Goal: Transaction & Acquisition: Purchase product/service

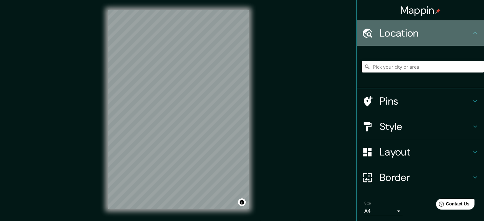
click at [411, 38] on h4 "Location" at bounding box center [426, 33] width 92 height 13
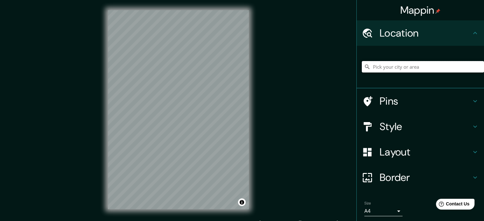
click at [415, 68] on input "Pick your city or area" at bounding box center [423, 66] width 122 height 11
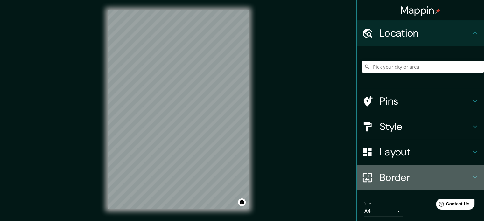
click at [417, 170] on div "Border" at bounding box center [420, 177] width 127 height 25
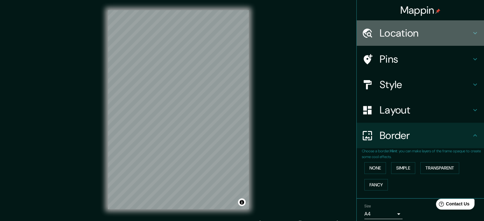
click at [417, 26] on div "Location" at bounding box center [420, 32] width 127 height 25
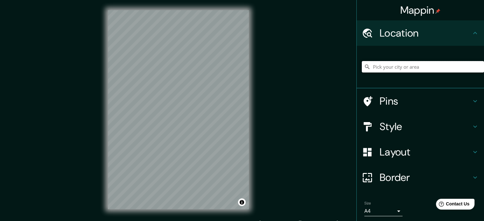
click at [414, 65] on input "Pick your city or area" at bounding box center [423, 66] width 122 height 11
click at [387, 105] on h4 "Pins" at bounding box center [426, 101] width 92 height 13
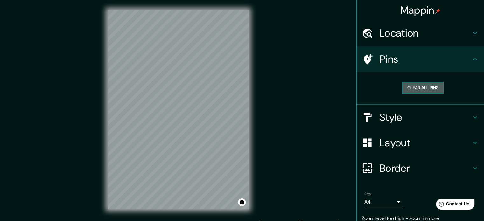
click at [420, 82] on button "Clear all pins" at bounding box center [423, 88] width 41 height 12
click at [383, 146] on h4 "Layout" at bounding box center [426, 143] width 92 height 13
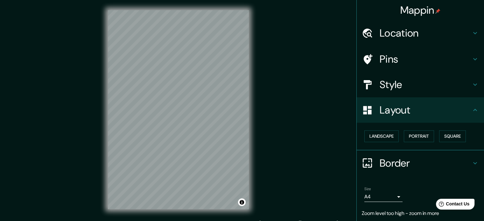
scroll to position [20, 0]
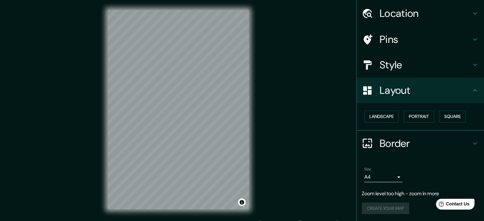
click at [413, 142] on h4 "Border" at bounding box center [426, 143] width 92 height 13
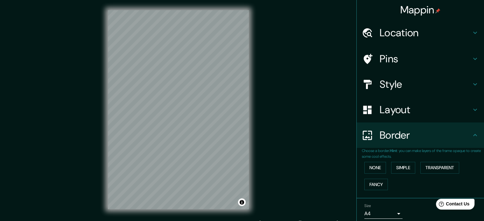
scroll to position [0, 0]
click at [399, 32] on h4 "Location" at bounding box center [426, 33] width 92 height 13
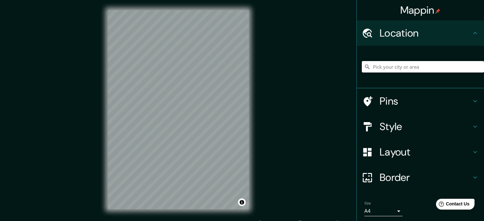
click at [321, 61] on div "Mappin Location Pins Style Layout Border Choose a border. Hint : you can make l…" at bounding box center [242, 115] width 484 height 230
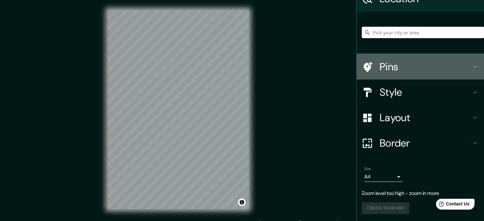
click at [391, 74] on div "Pins" at bounding box center [420, 66] width 127 height 25
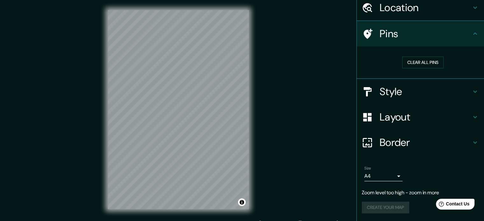
scroll to position [25, 0]
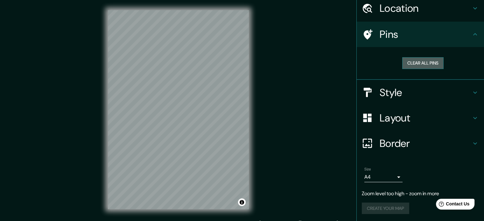
click at [426, 65] on button "Clear all pins" at bounding box center [423, 63] width 41 height 12
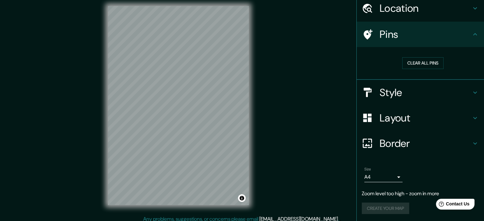
scroll to position [8, 0]
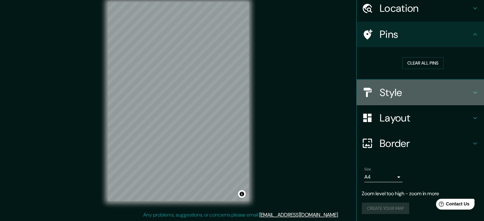
click at [417, 89] on h4 "Style" at bounding box center [426, 92] width 92 height 13
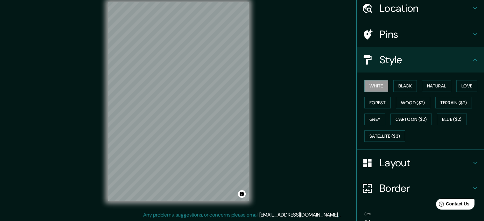
click at [412, 63] on h4 "Style" at bounding box center [426, 59] width 92 height 13
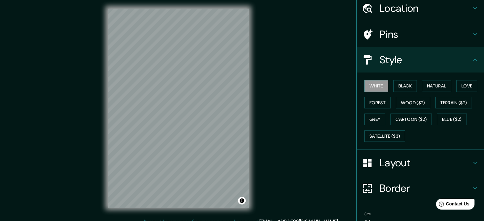
scroll to position [0, 0]
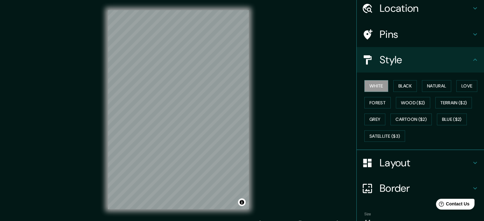
click at [401, 6] on h4 "Location" at bounding box center [426, 8] width 92 height 13
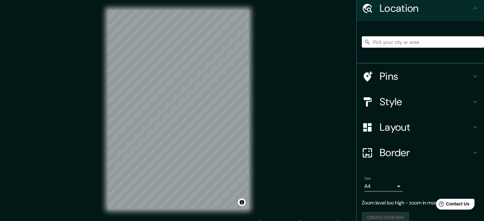
click at [406, 41] on input "Pick your city or area" at bounding box center [423, 41] width 122 height 11
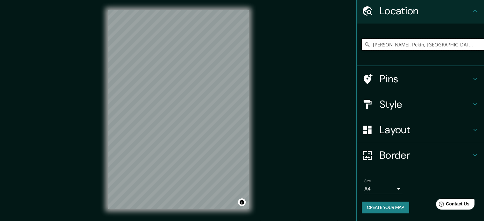
scroll to position [22, 0]
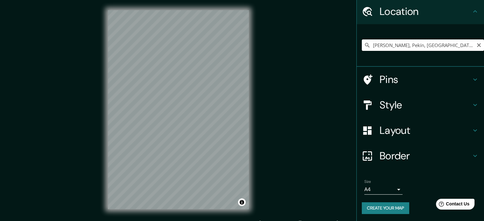
drag, startPoint x: 419, startPoint y: 48, endPoint x: 358, endPoint y: 49, distance: 60.8
click at [362, 49] on input "[PERSON_NAME], Pekín, [GEOGRAPHIC_DATA]" at bounding box center [423, 44] width 122 height 11
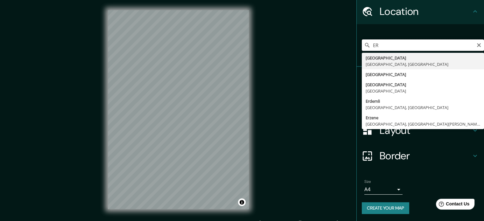
type input "E"
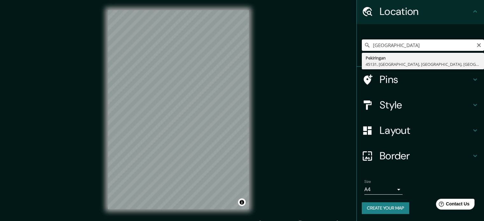
type input "AEROPUERTO INTERNACIONAL PEKI"
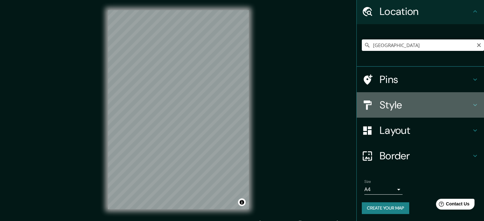
click at [392, 101] on h4 "Style" at bounding box center [426, 105] width 92 height 13
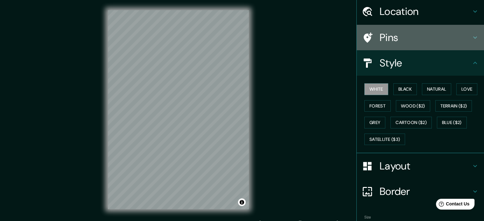
click at [392, 42] on h4 "Pins" at bounding box center [426, 37] width 92 height 13
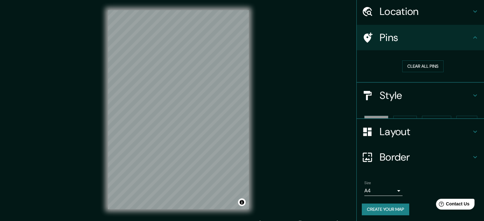
scroll to position [12, 0]
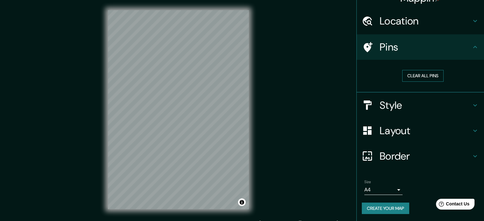
click at [415, 72] on button "Clear all pins" at bounding box center [423, 76] width 41 height 12
drag, startPoint x: 151, startPoint y: 116, endPoint x: 151, endPoint y: 120, distance: 4.8
click at [151, 120] on div at bounding box center [151, 120] width 5 height 5
drag, startPoint x: 151, startPoint y: 118, endPoint x: 151, endPoint y: 124, distance: 6.1
click at [151, 124] on div at bounding box center [150, 124] width 5 height 5
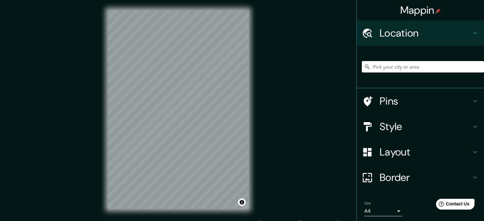
click at [448, 66] on input "Pick your city or area" at bounding box center [423, 66] width 122 height 11
drag, startPoint x: 442, startPoint y: 67, endPoint x: 352, endPoint y: 64, distance: 90.5
click at [357, 64] on div at bounding box center [420, 67] width 127 height 43
click at [349, 64] on div "Mappin Location Pins Style Layout Border Choose a border. Hint : you can make l…" at bounding box center [242, 115] width 484 height 230
drag, startPoint x: 457, startPoint y: 66, endPoint x: 349, endPoint y: 72, distance: 108.5
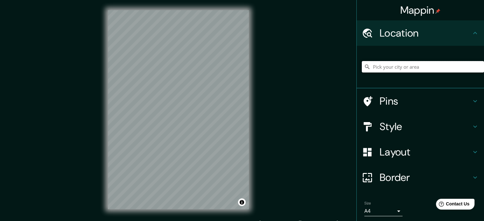
click at [349, 72] on div "Mappin Location Pins Style Layout Border Choose a border. Hint : you can make l…" at bounding box center [242, 115] width 484 height 230
type input "AEROPUERTO INTERNACIONAL PEKI"
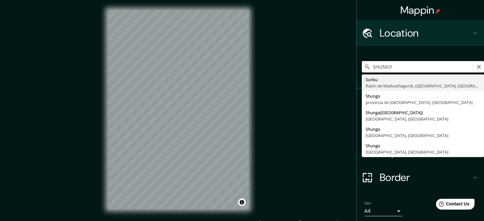
drag, startPoint x: 388, startPoint y: 65, endPoint x: 382, endPoint y: 67, distance: 5.9
click at [382, 67] on input "SHUNGY" at bounding box center [423, 66] width 122 height 11
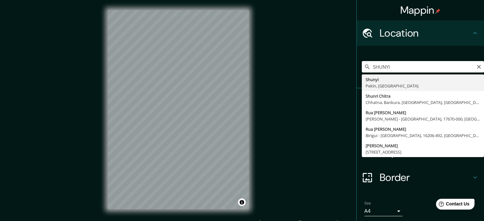
type input "[PERSON_NAME], Pekín, [GEOGRAPHIC_DATA]"
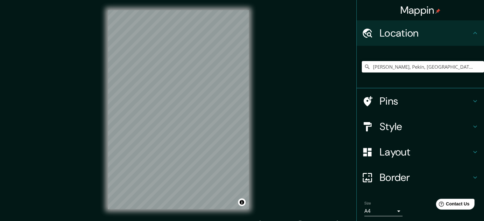
click at [390, 108] on div "Pins" at bounding box center [420, 101] width 127 height 25
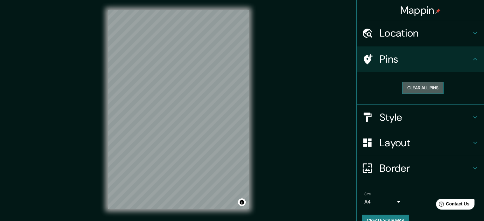
click at [411, 85] on button "Clear all pins" at bounding box center [423, 88] width 41 height 12
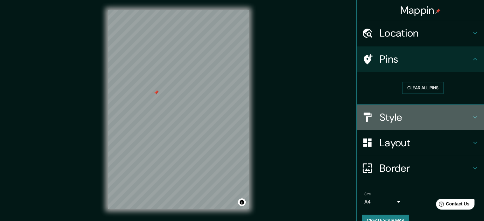
click at [399, 125] on div "Style" at bounding box center [420, 117] width 127 height 25
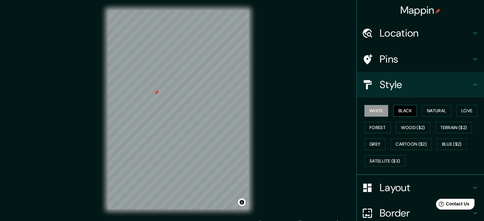
click at [398, 114] on button "Black" at bounding box center [406, 111] width 24 height 12
click at [428, 114] on button "Natural" at bounding box center [436, 111] width 29 height 12
click at [453, 112] on div "White Black Natural Love Forest Wood ($2) Terrain ($2) Grey Cartoon ($2) Blue (…" at bounding box center [423, 136] width 122 height 67
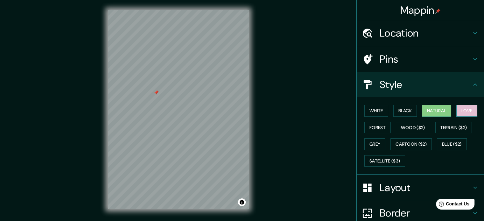
click at [457, 111] on button "Love" at bounding box center [467, 111] width 21 height 12
click at [371, 129] on button "Forest" at bounding box center [378, 128] width 26 height 12
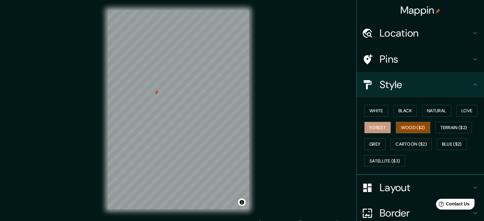
click at [401, 126] on button "Wood ($2)" at bounding box center [413, 128] width 34 height 12
click at [442, 127] on button "Terrain ($2)" at bounding box center [454, 128] width 37 height 12
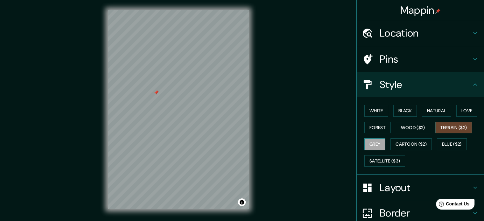
click at [371, 144] on button "Grey" at bounding box center [375, 145] width 21 height 12
click at [400, 109] on button "Black" at bounding box center [406, 111] width 24 height 12
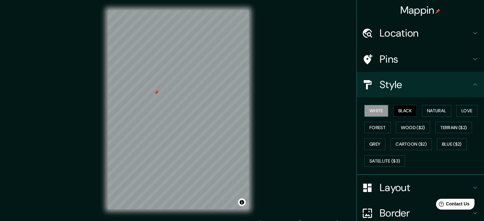
click at [376, 111] on button "White" at bounding box center [377, 111] width 24 height 12
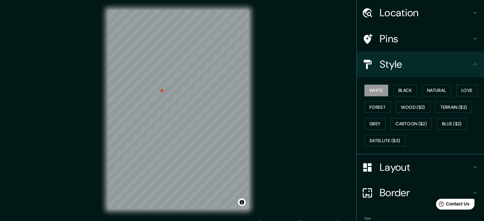
scroll to position [57, 0]
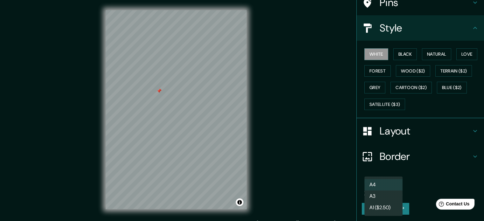
click at [394, 188] on body "Mappin Location Shunyi, Pekín, China Pins Style White Black Natural Love Forest…" at bounding box center [242, 110] width 484 height 221
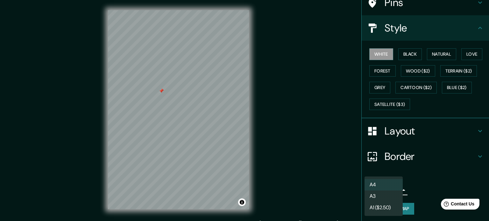
click at [392, 196] on li "A3" at bounding box center [384, 196] width 38 height 11
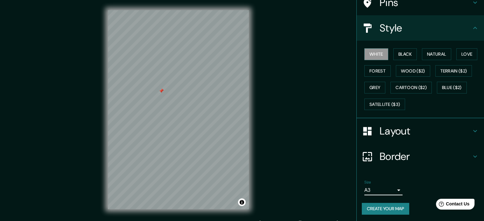
click at [416, 156] on h4 "Border" at bounding box center [426, 156] width 92 height 13
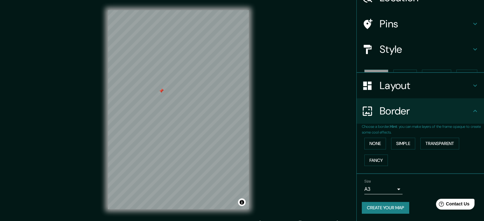
scroll to position [24, 0]
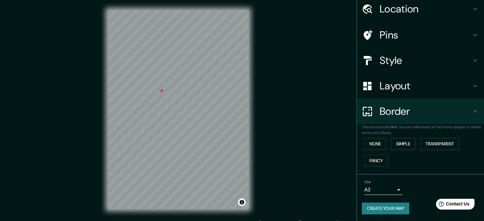
click at [433, 137] on div "None Simple Transparent Fancy" at bounding box center [423, 152] width 122 height 33
click at [434, 139] on button "Transparent" at bounding box center [440, 144] width 39 height 12
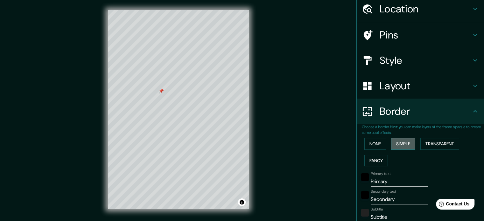
click at [410, 143] on button "Simple" at bounding box center [403, 144] width 24 height 12
click at [366, 145] on button "None" at bounding box center [376, 144] width 22 height 12
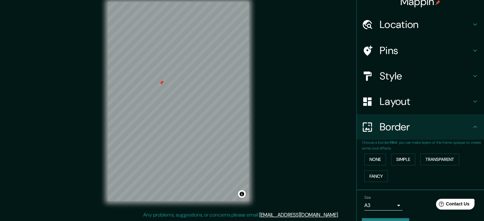
scroll to position [0, 0]
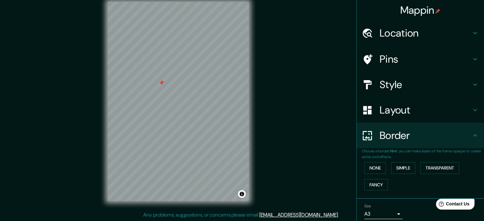
click at [402, 118] on div "Layout" at bounding box center [420, 109] width 127 height 25
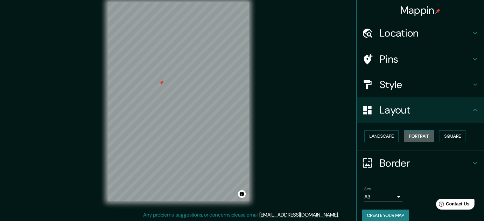
click at [417, 135] on button "Portrait" at bounding box center [419, 137] width 30 height 12
click at [383, 137] on button "Landscape" at bounding box center [382, 137] width 34 height 12
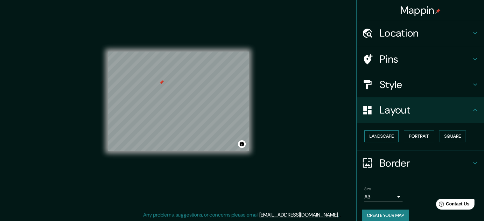
click at [387, 136] on button "Landscape" at bounding box center [382, 137] width 34 height 12
click at [408, 137] on button "Portrait" at bounding box center [419, 137] width 30 height 12
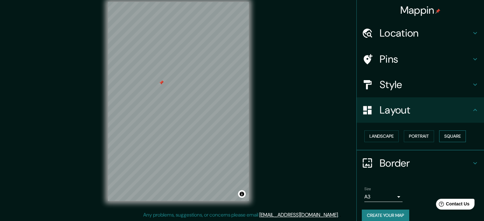
click at [446, 137] on button "Square" at bounding box center [452, 137] width 27 height 12
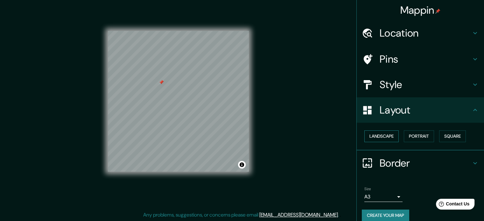
click at [383, 141] on button "Landscape" at bounding box center [382, 137] width 34 height 12
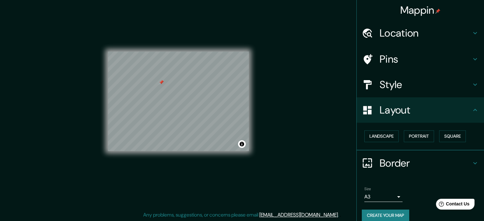
scroll to position [7, 0]
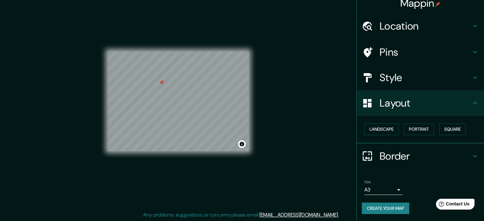
click at [385, 206] on button "Create your map" at bounding box center [385, 209] width 47 height 12
click at [391, 211] on button "Create your map" at bounding box center [385, 209] width 47 height 12
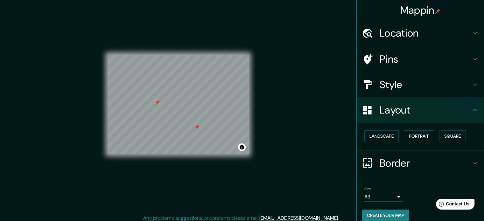
scroll to position [8, 0]
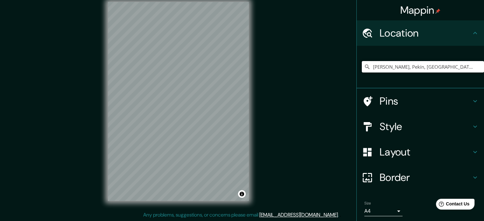
click at [394, 66] on input "[PERSON_NAME], Pekín, [GEOGRAPHIC_DATA]" at bounding box center [423, 66] width 122 height 11
click at [463, 67] on input "[PERSON_NAME], Pekín, [GEOGRAPHIC_DATA]" at bounding box center [423, 66] width 122 height 11
drag, startPoint x: 417, startPoint y: 67, endPoint x: 384, endPoint y: 67, distance: 32.8
click at [384, 67] on input "[PERSON_NAME], Pekín, [GEOGRAPHIC_DATA]" at bounding box center [423, 66] width 122 height 11
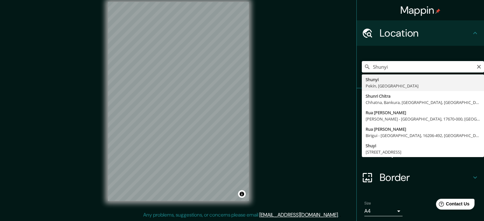
type input "[PERSON_NAME], Pekín, [GEOGRAPHIC_DATA]"
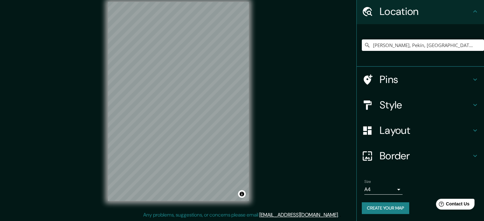
click at [387, 126] on h4 "Layout" at bounding box center [426, 130] width 92 height 13
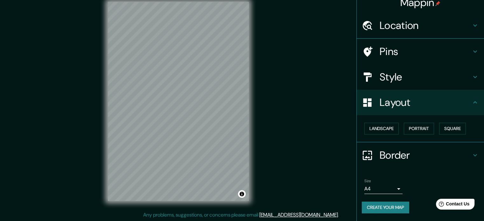
scroll to position [7, 0]
click at [414, 129] on button "Portrait" at bounding box center [419, 130] width 30 height 12
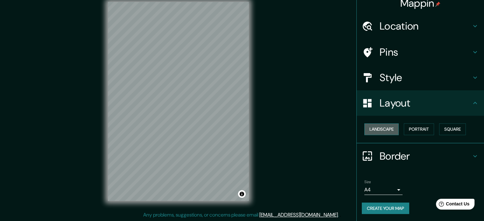
click at [388, 128] on button "Landscape" at bounding box center [382, 130] width 34 height 12
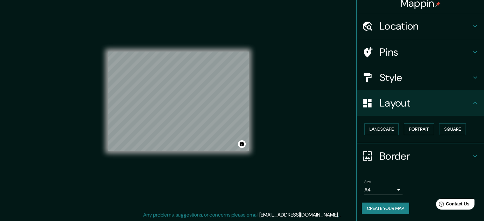
click at [383, 188] on body "Mappin Location [GEOGRAPHIC_DATA], [GEOGRAPHIC_DATA], [GEOGRAPHIC_DATA] Pins St…" at bounding box center [242, 102] width 484 height 221
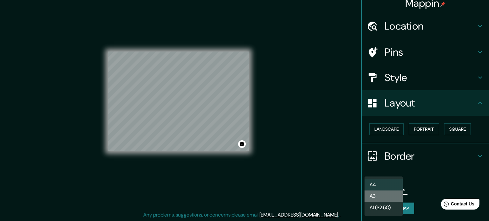
click at [384, 195] on li "A3" at bounding box center [384, 196] width 38 height 11
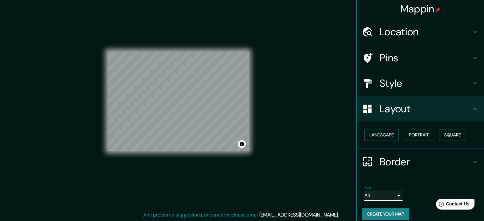
scroll to position [0, 0]
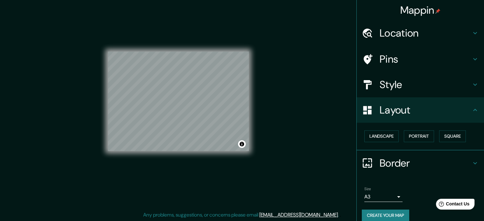
drag, startPoint x: 265, startPoint y: 108, endPoint x: 293, endPoint y: 91, distance: 32.5
click at [293, 91] on div "Mappin Location [GEOGRAPHIC_DATA], [GEOGRAPHIC_DATA], [GEOGRAPHIC_DATA] Pins St…" at bounding box center [242, 107] width 484 height 230
click at [243, 144] on button "Toggle attribution" at bounding box center [242, 144] width 8 height 8
click at [267, 137] on div "Mappin Location [GEOGRAPHIC_DATA], [GEOGRAPHIC_DATA], [GEOGRAPHIC_DATA] Pins St…" at bounding box center [242, 107] width 484 height 230
click at [241, 146] on button "Toggle attribution" at bounding box center [242, 144] width 8 height 8
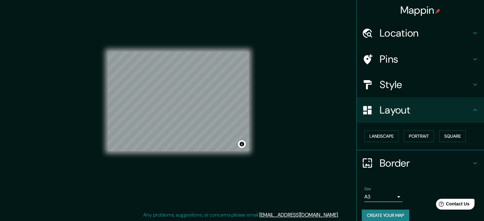
click at [386, 215] on button "Create your map" at bounding box center [385, 216] width 47 height 12
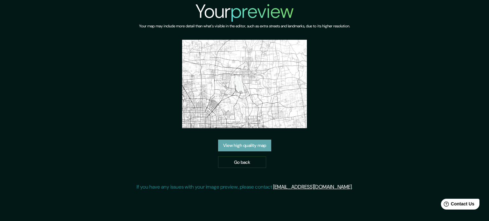
click at [240, 145] on link "View high quality map" at bounding box center [244, 146] width 53 height 12
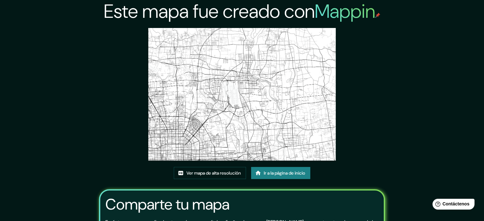
drag, startPoint x: 285, startPoint y: 34, endPoint x: 222, endPoint y: 61, distance: 69.0
click at [222, 61] on img at bounding box center [242, 94] width 188 height 133
